Goal: Information Seeking & Learning: Compare options

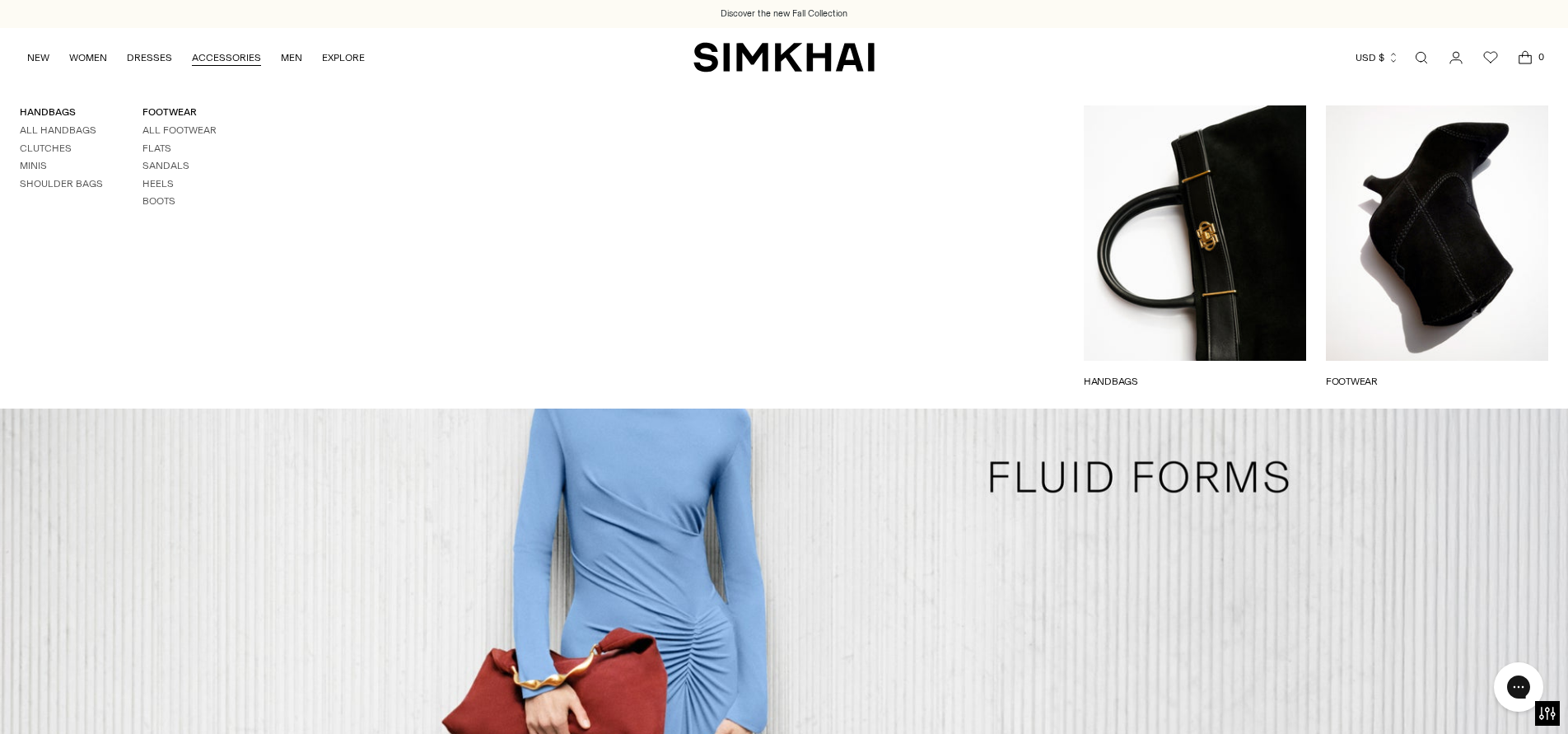
scroll to position [9, 0]
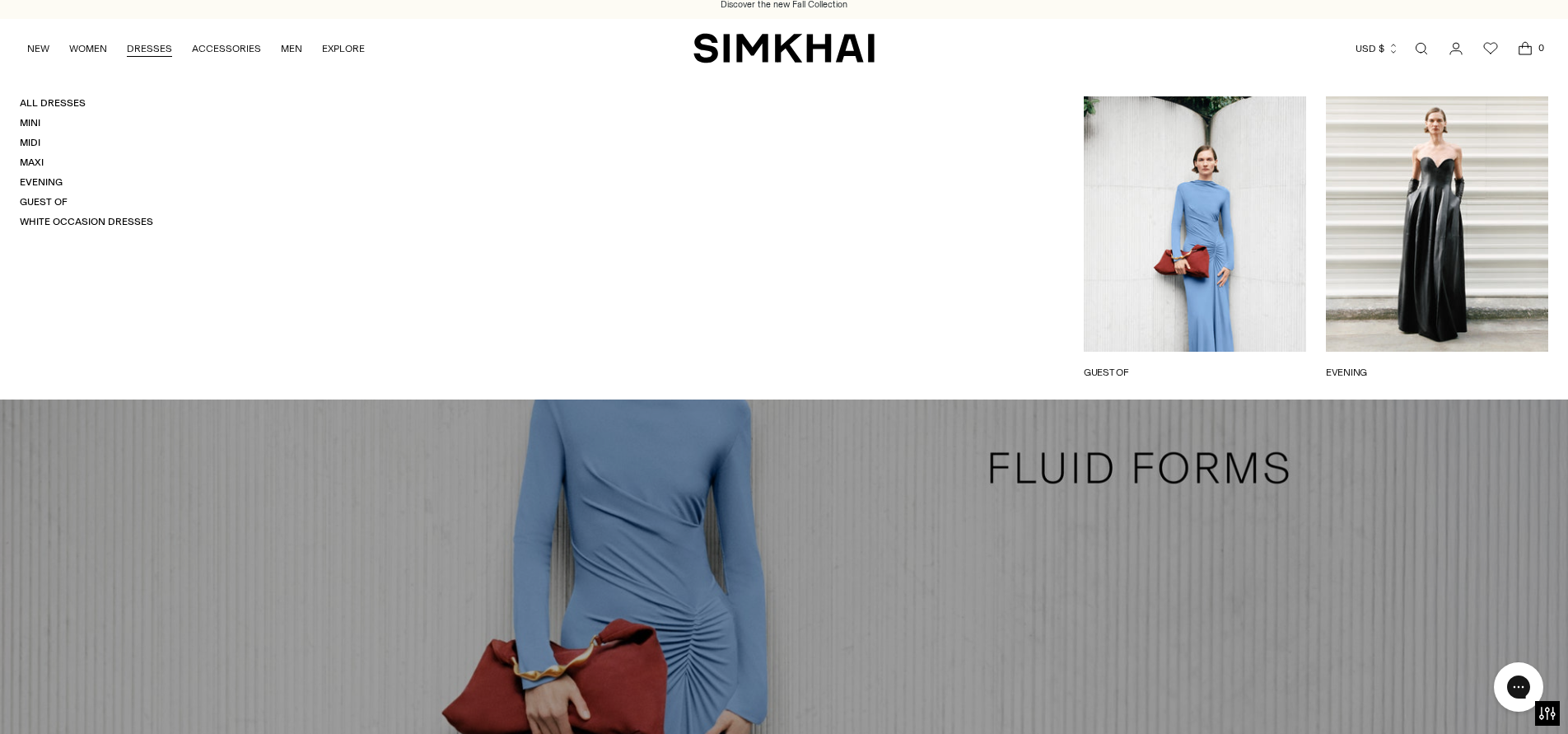
click at [148, 50] on link "DRESSES" at bounding box center [149, 48] width 45 height 36
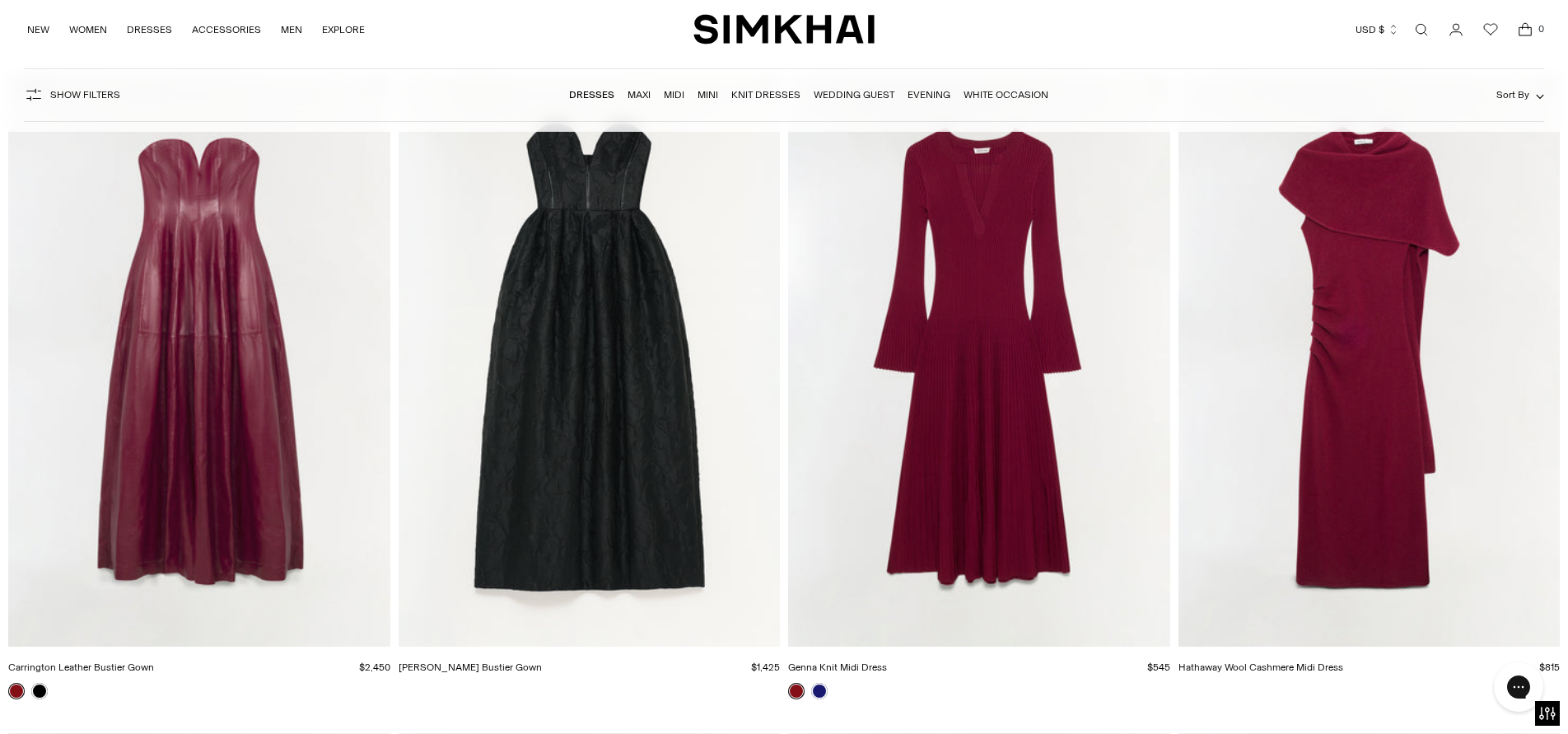
scroll to position [2158, 0]
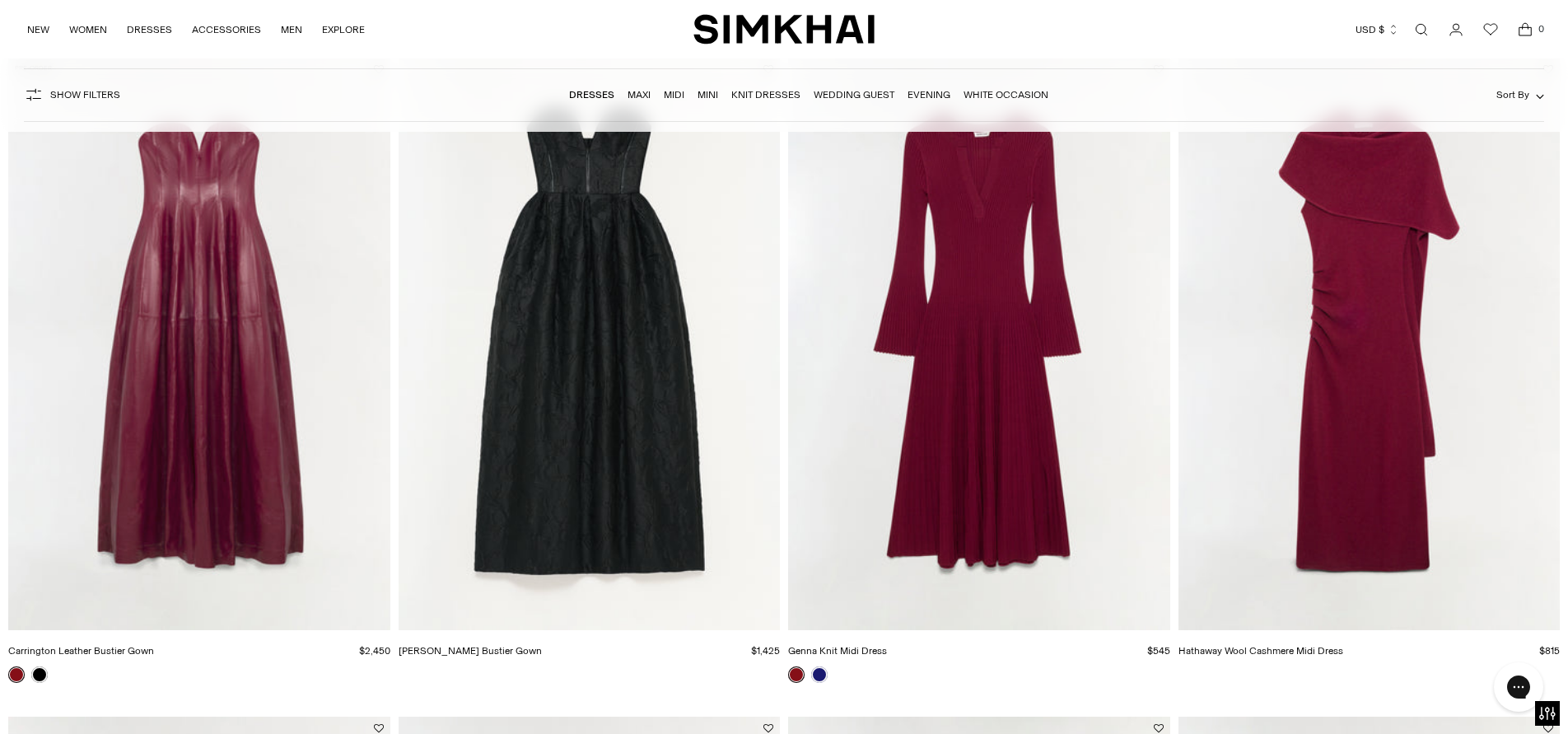
click at [0, 0] on img "Hathaway Wool Cashmere Midi Dress" at bounding box center [0, 0] width 0 height 0
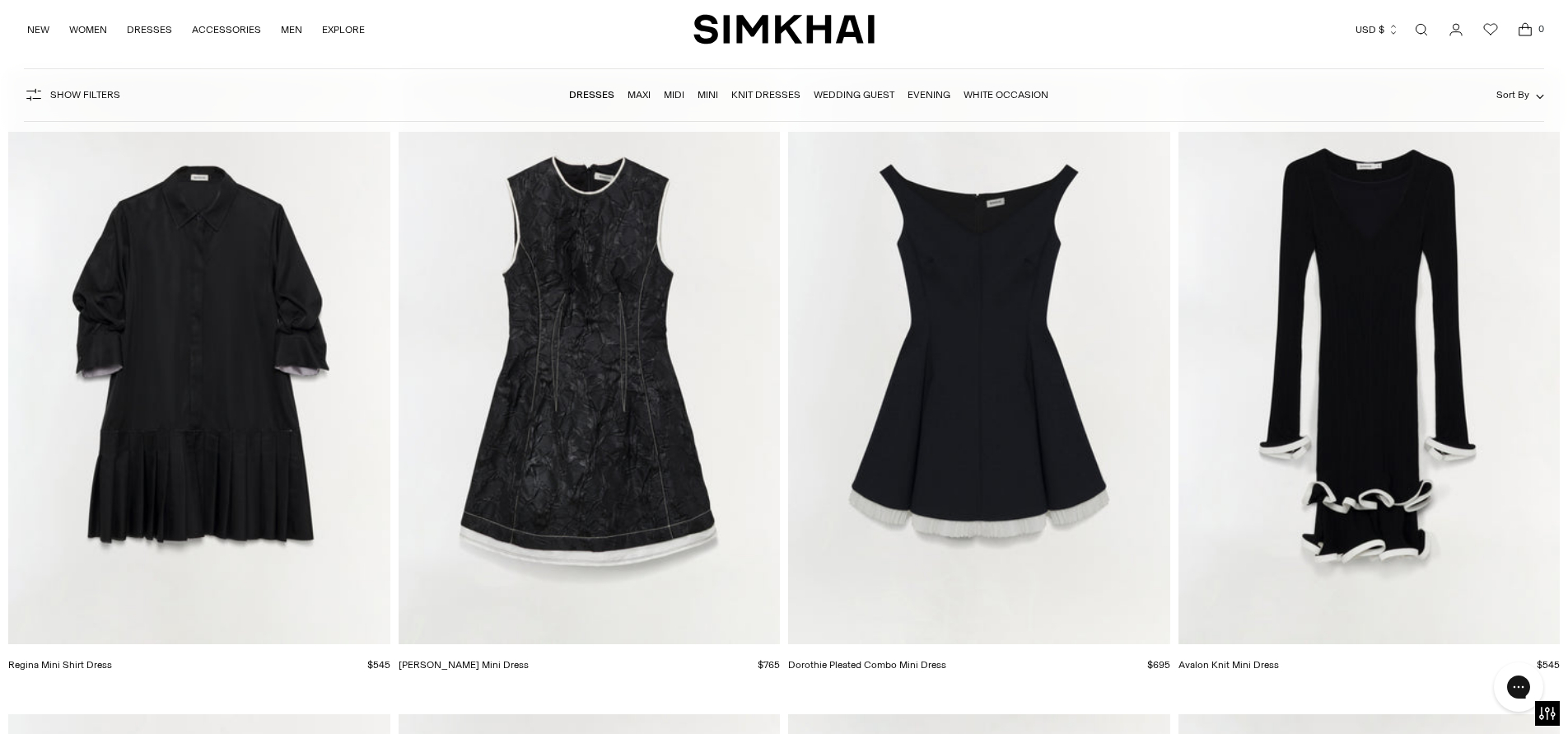
scroll to position [4760, 0]
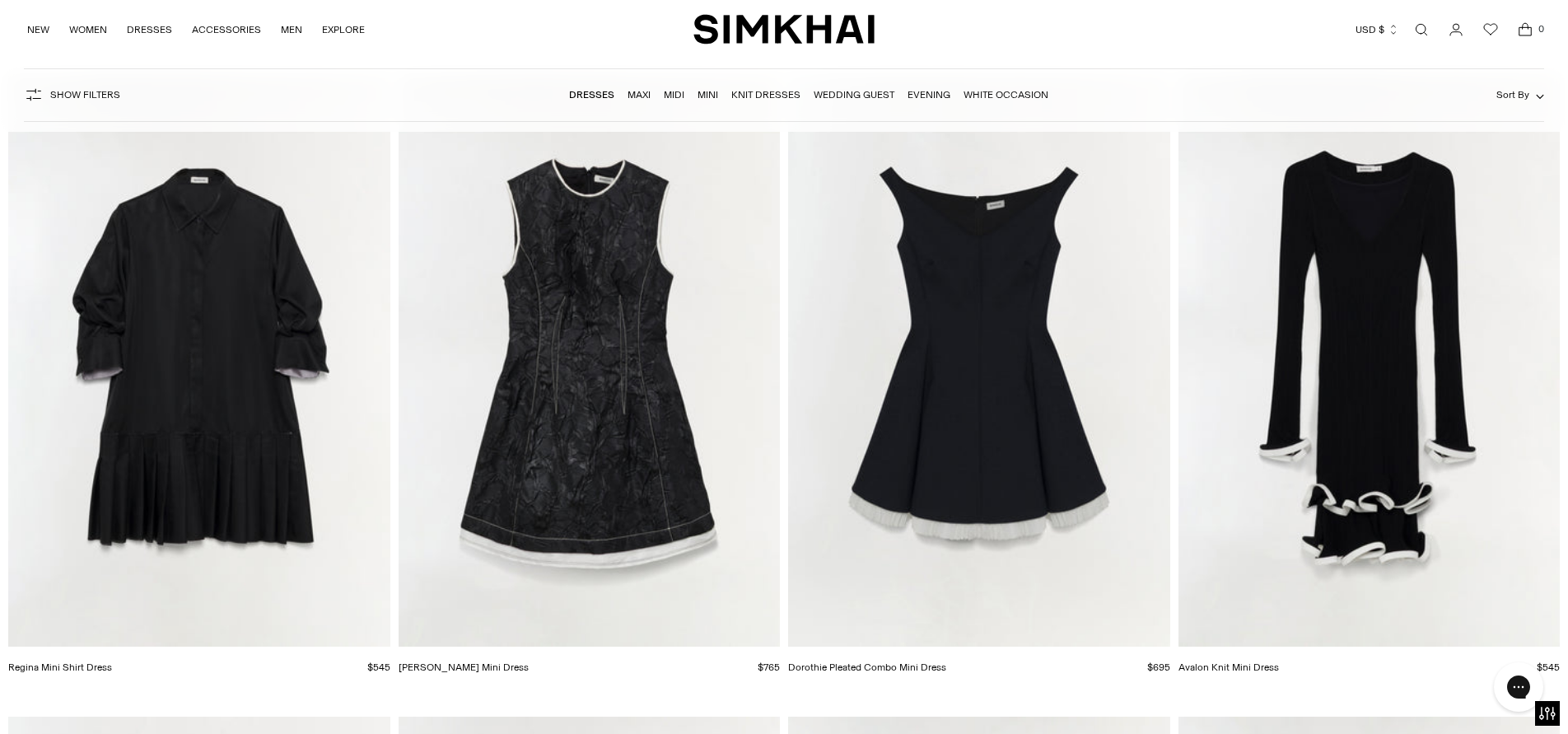
click at [0, 0] on img "Audrina Jacquard Mini Dress" at bounding box center [0, 0] width 0 height 0
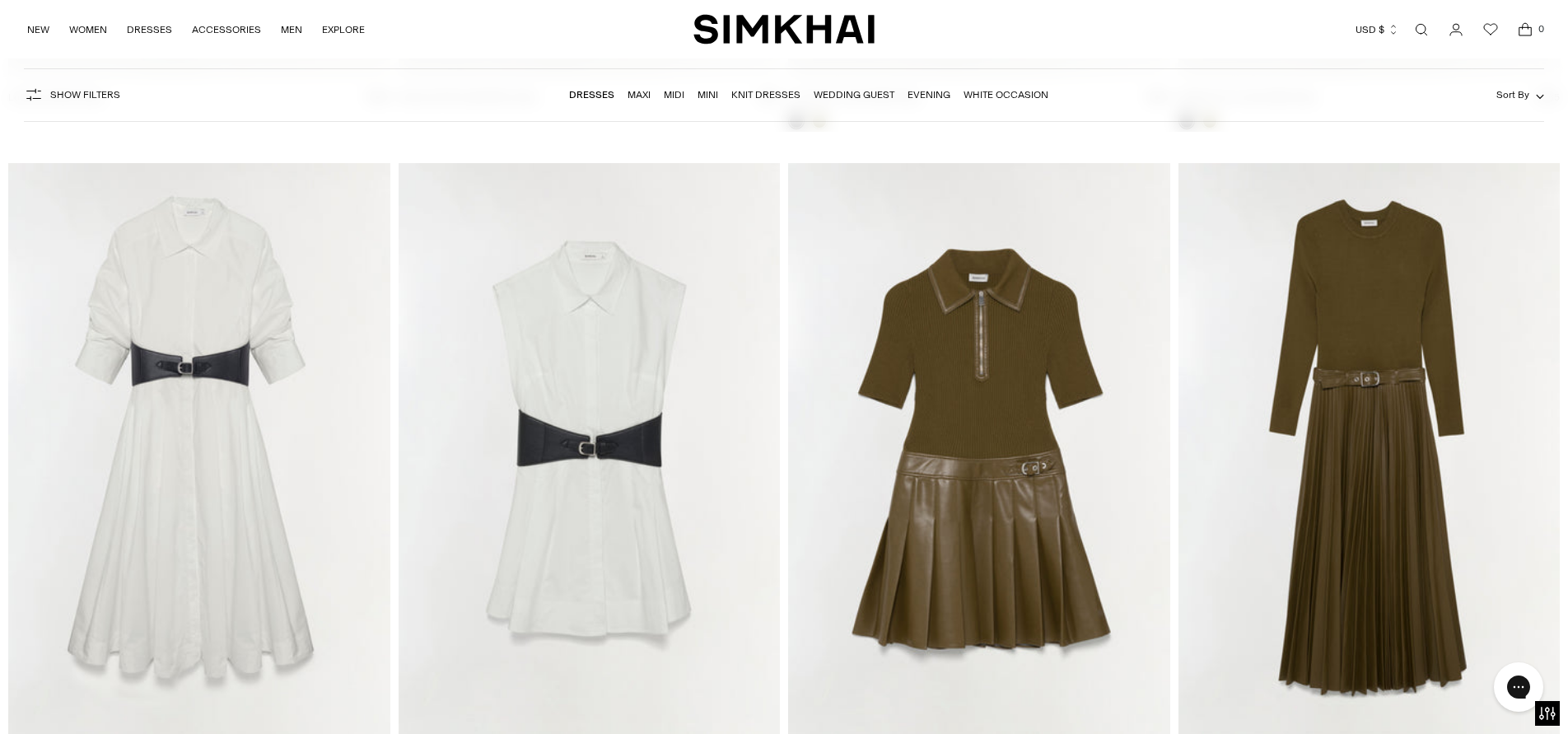
scroll to position [5975, 0]
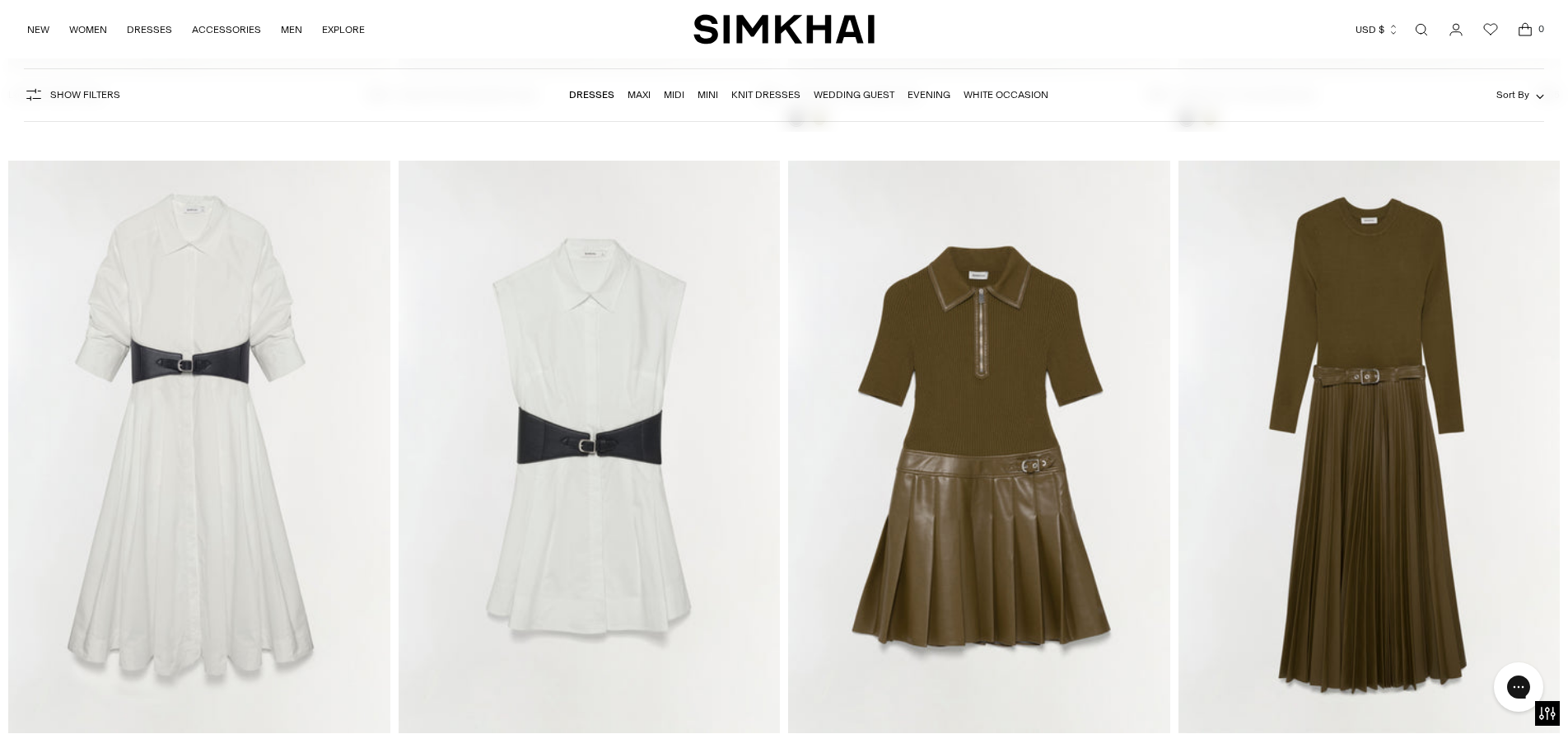
click at [0, 0] on img "Abilene Knit Combo Midi Dress" at bounding box center [0, 0] width 0 height 0
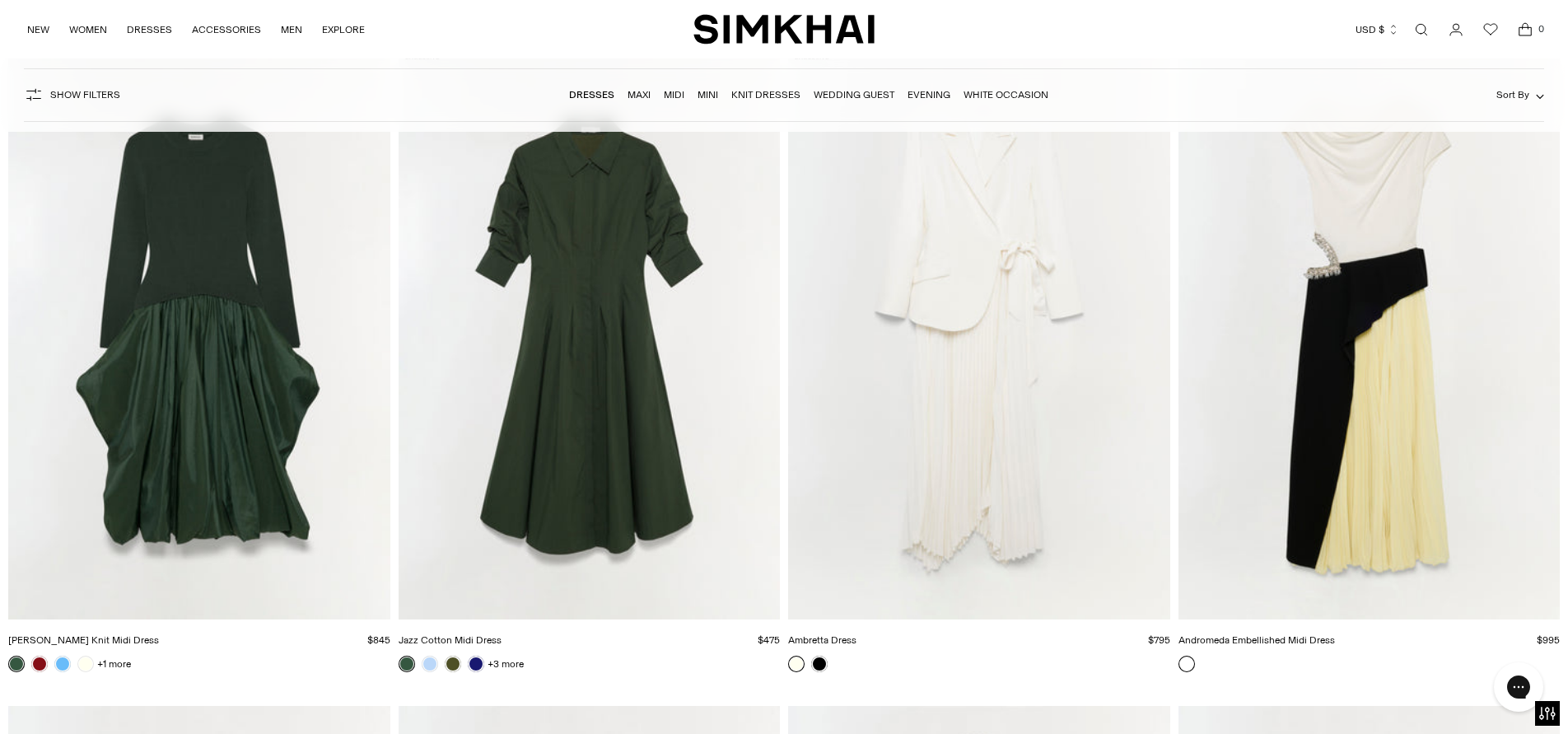
scroll to position [8098, 0]
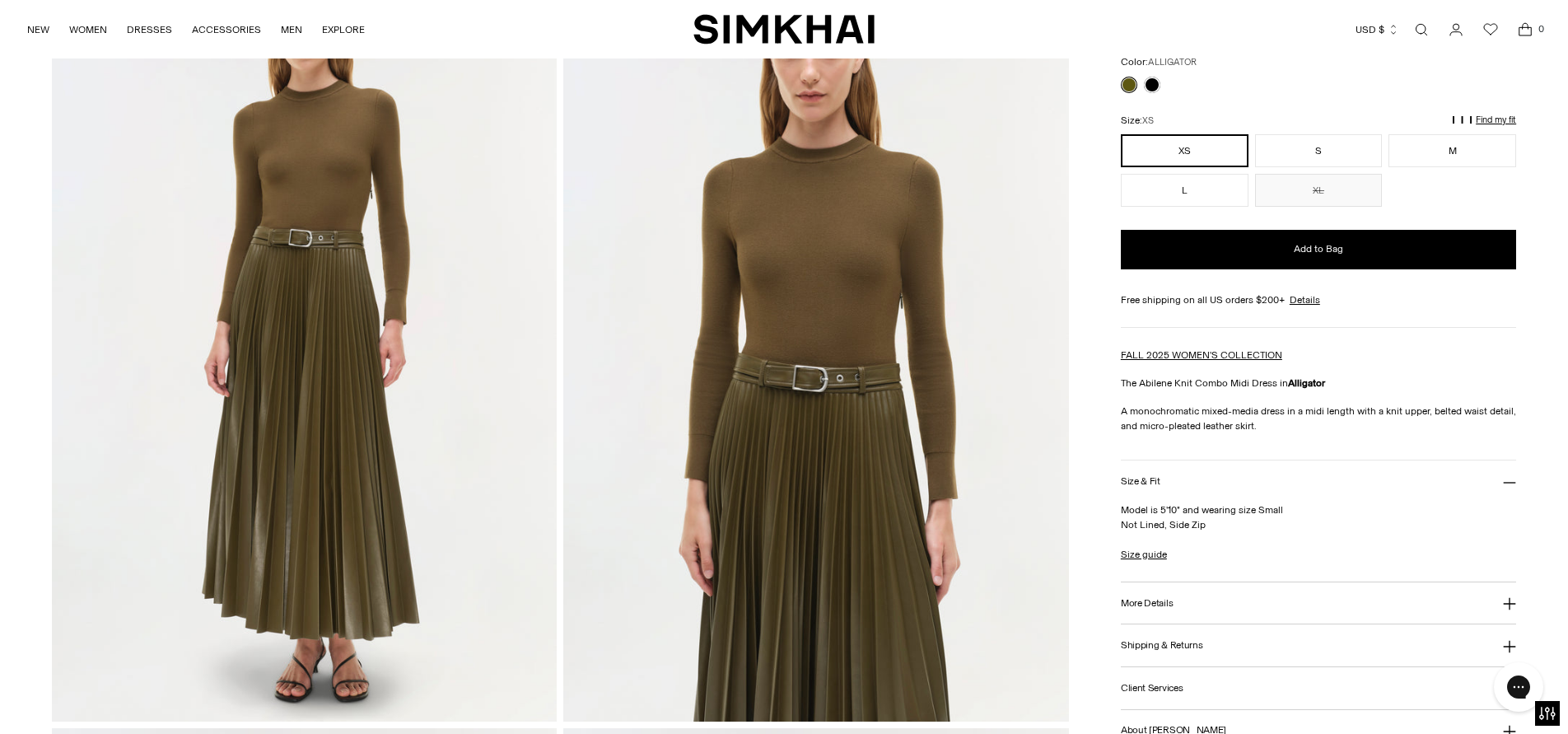
scroll to position [212, 0]
